Goal: Navigation & Orientation: Find specific page/section

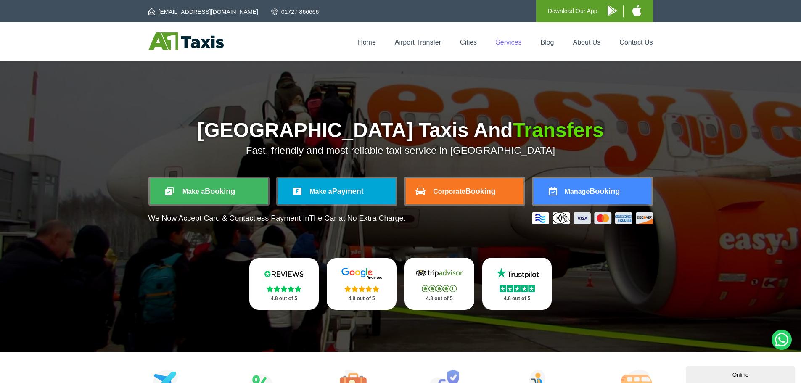
click at [508, 44] on link "Services" at bounding box center [509, 42] width 26 height 7
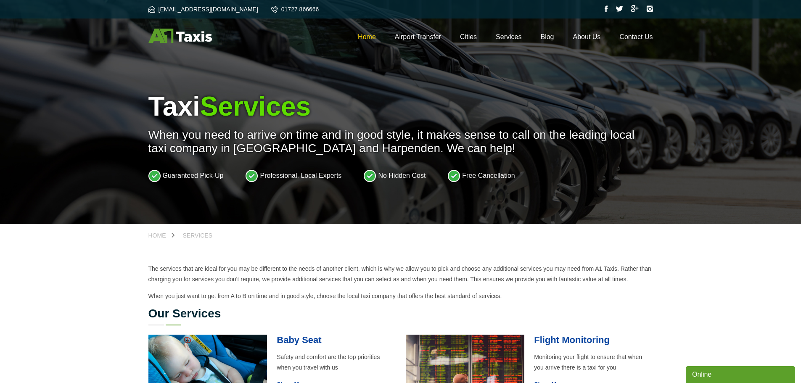
click at [367, 37] on link "Home" at bounding box center [367, 36] width 18 height 7
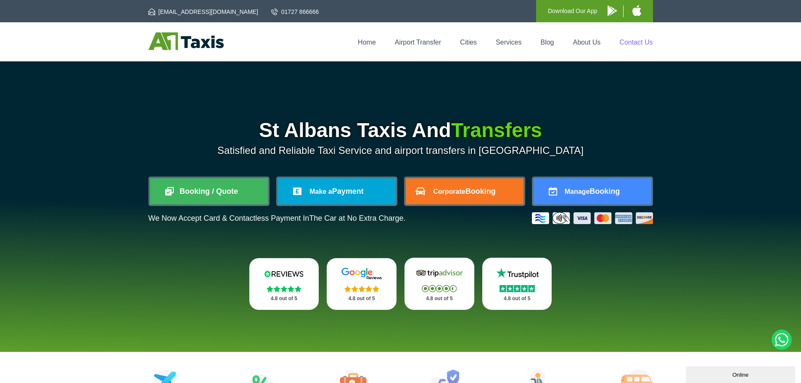
click at [639, 40] on link "Contact Us" at bounding box center [635, 42] width 33 height 7
